Goal: Task Accomplishment & Management: Use online tool/utility

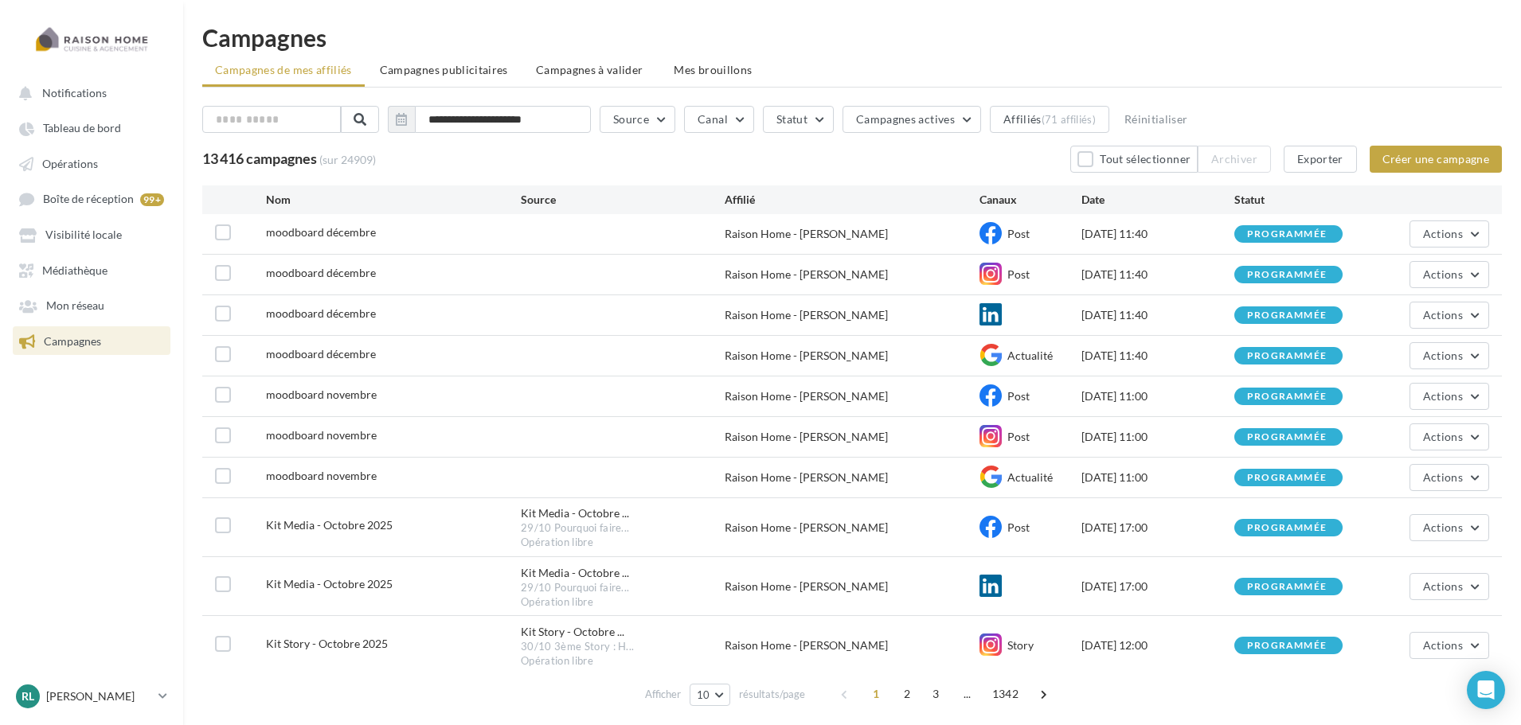
click at [437, 72] on span "Campagnes publicitaires" at bounding box center [444, 70] width 128 height 14
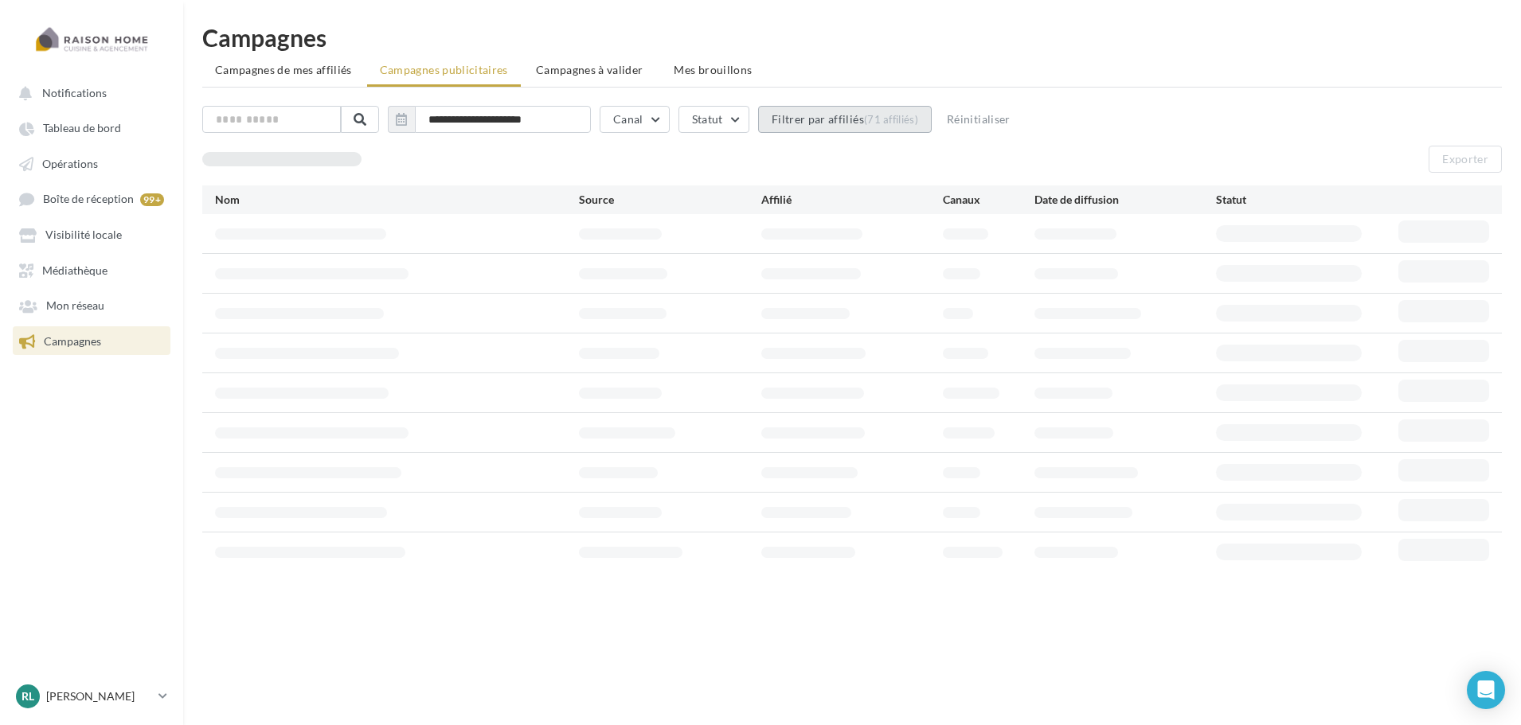
click at [848, 126] on button "Filtrer par affiliés (71 affiliés)" at bounding box center [845, 119] width 174 height 27
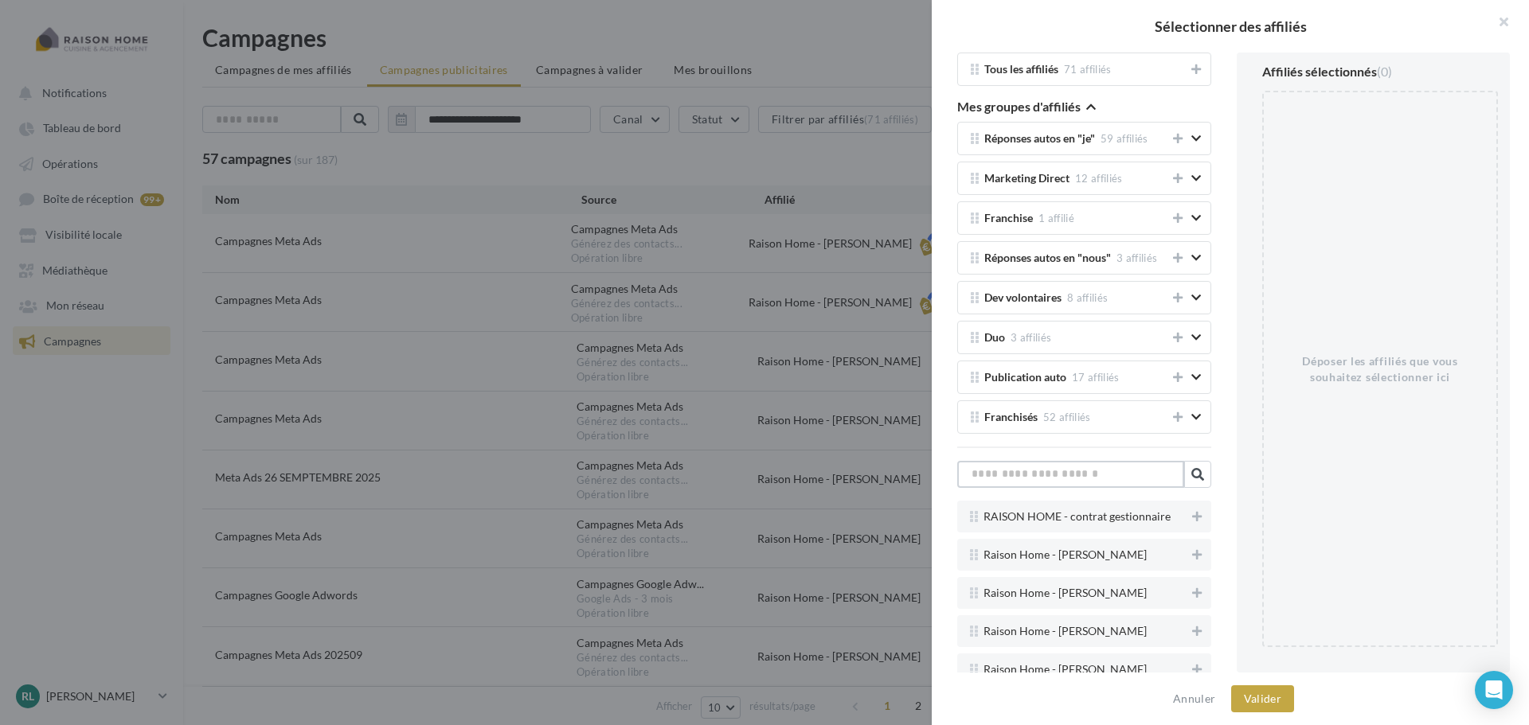
click at [1065, 475] on input "text" at bounding box center [1070, 474] width 227 height 27
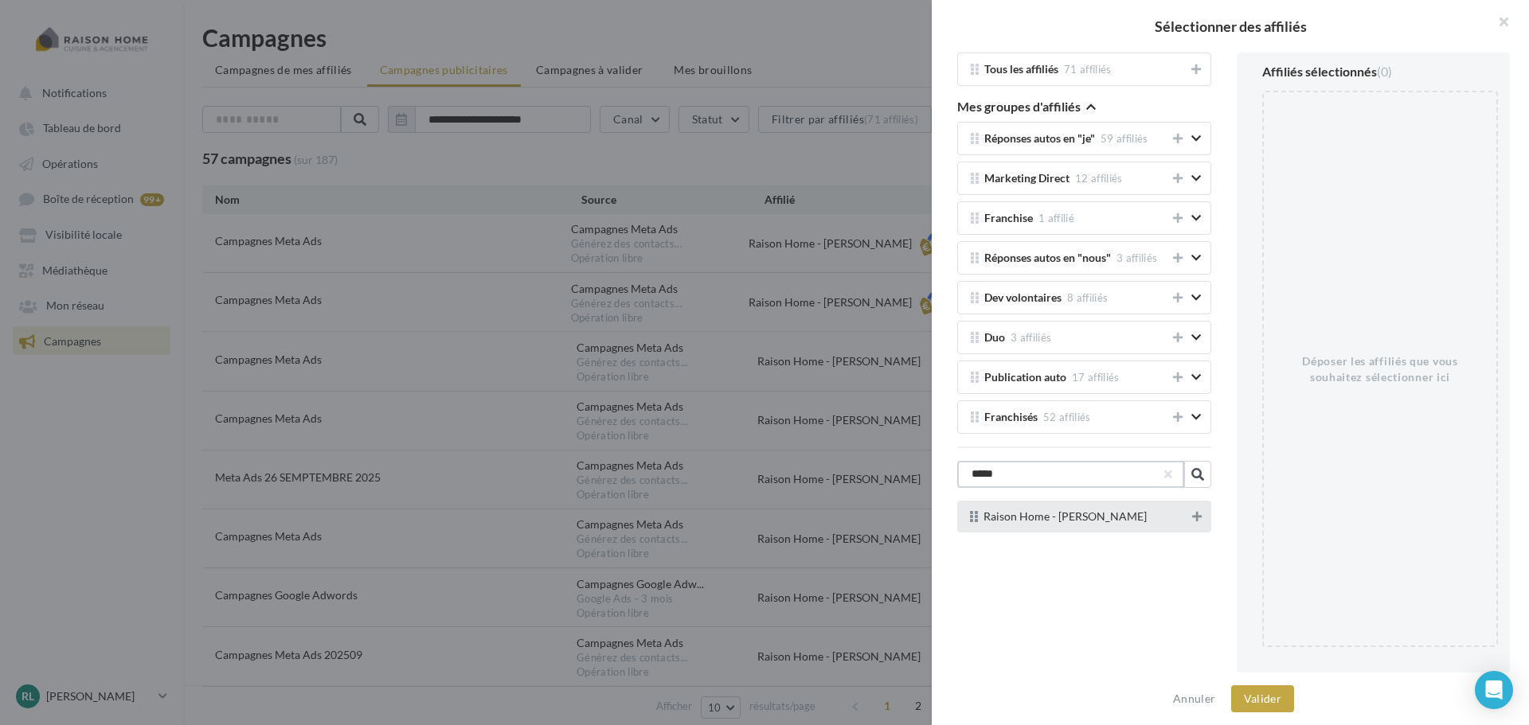
type input "*****"
click at [1190, 522] on button at bounding box center [1197, 516] width 16 height 19
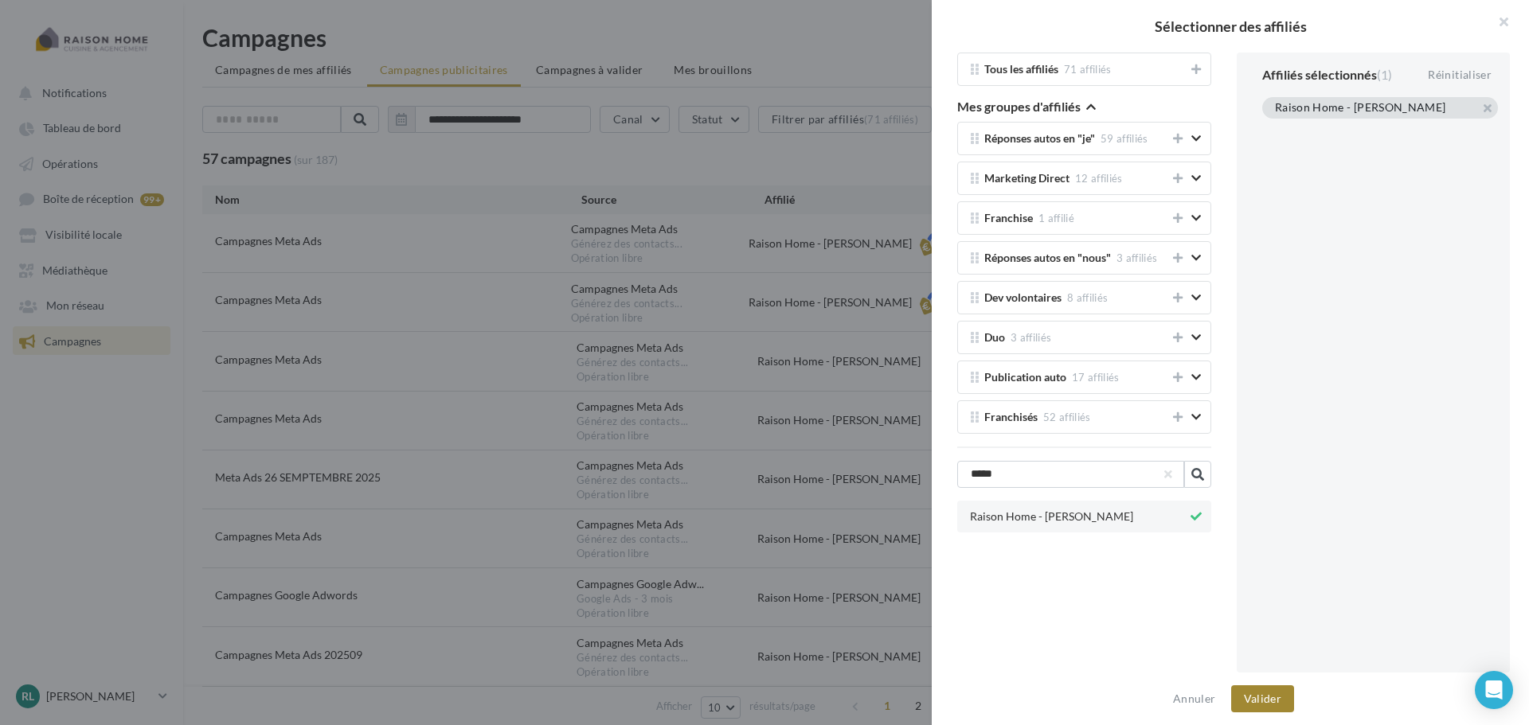
click at [1260, 700] on button "Valider" at bounding box center [1262, 699] width 63 height 27
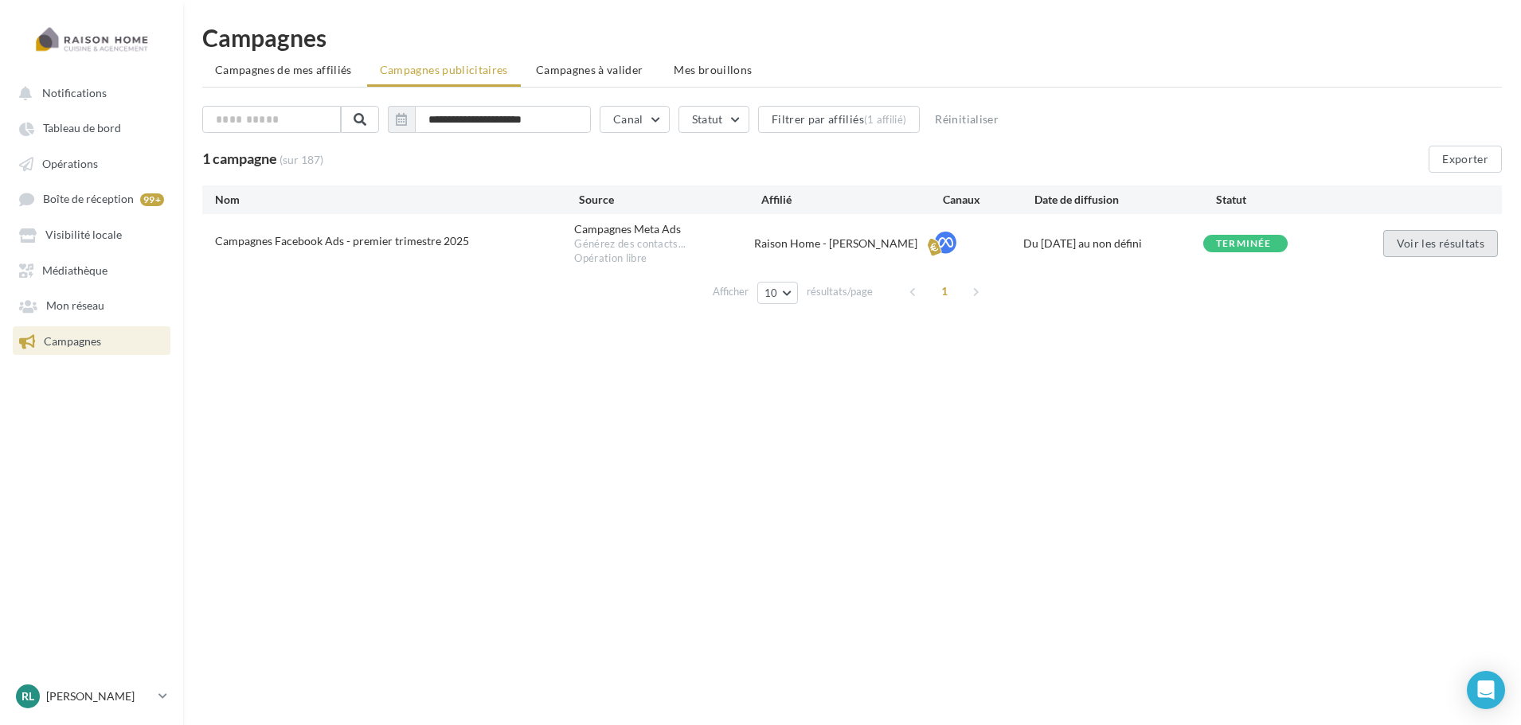
click at [1442, 240] on button "Voir les résultats" at bounding box center [1440, 243] width 115 height 27
